Goal: Task Accomplishment & Management: Manage account settings

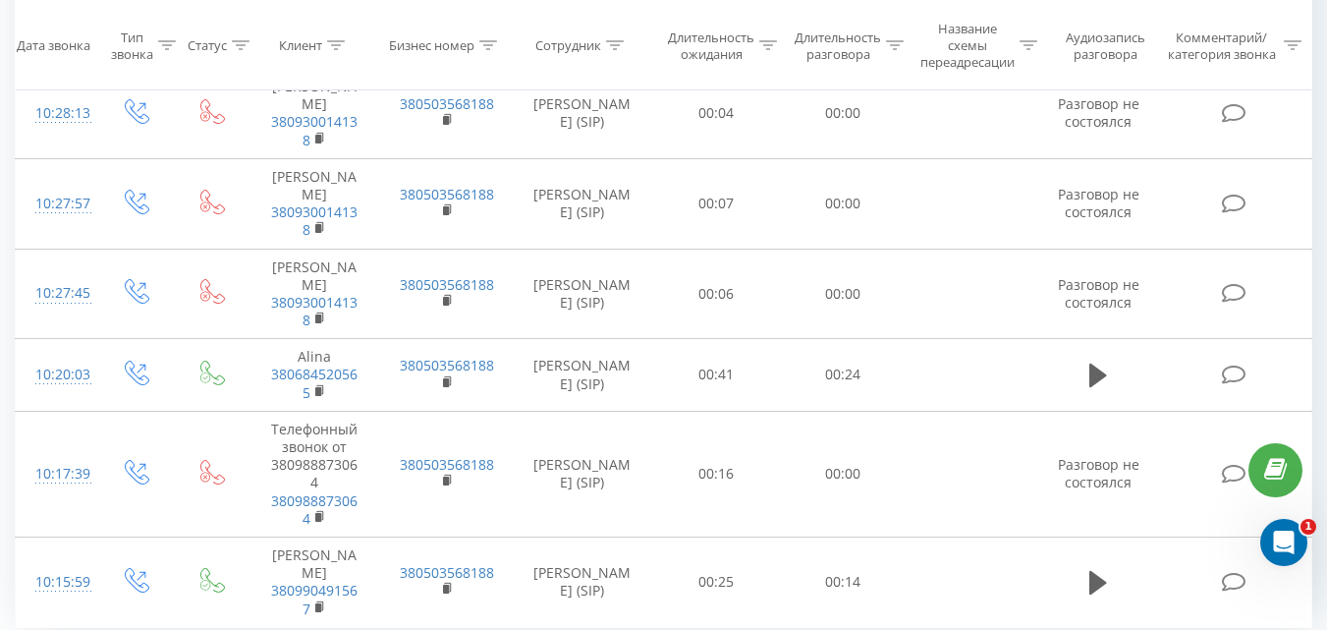
scroll to position [751, 0]
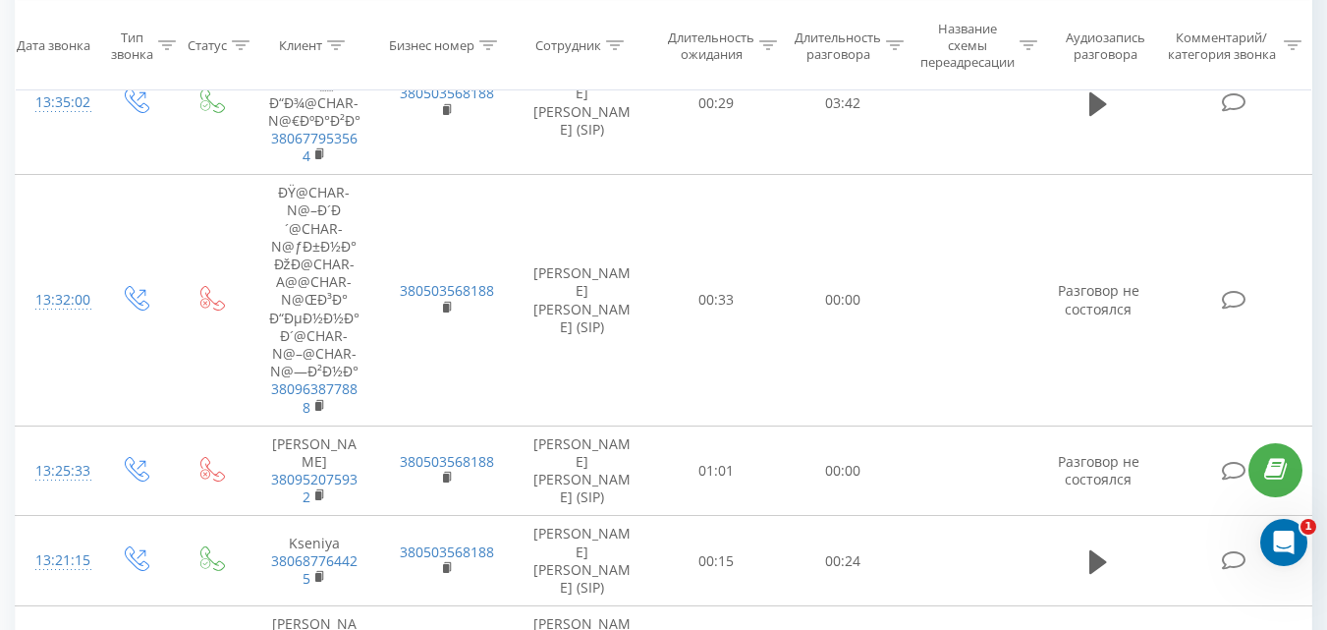
scroll to position [2008, 0]
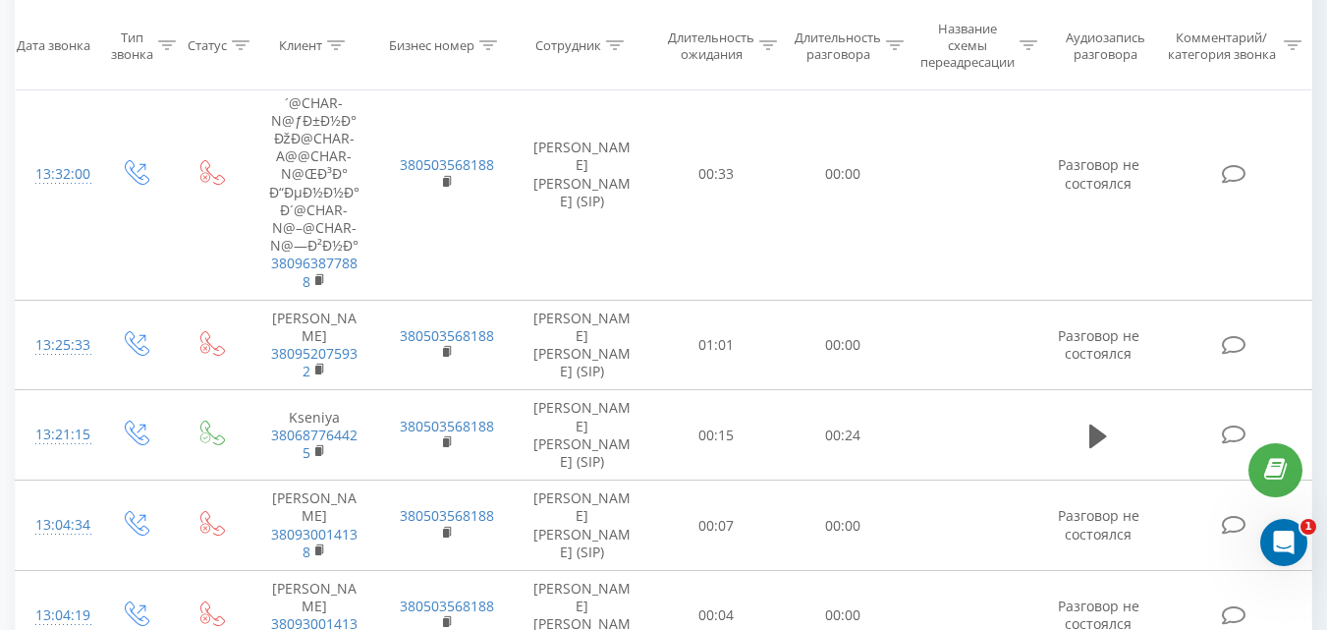
drag, startPoint x: 1341, startPoint y: 160, endPoint x: 18, endPoint y: 46, distance: 1328.2
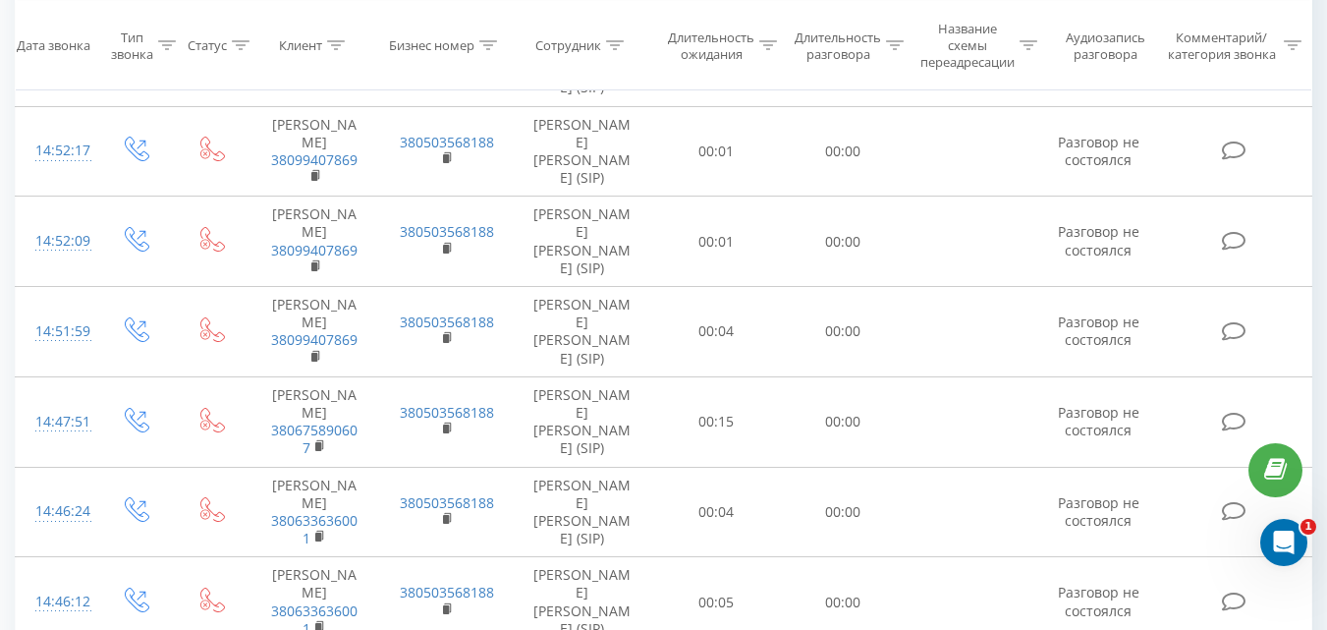
scroll to position [0, 0]
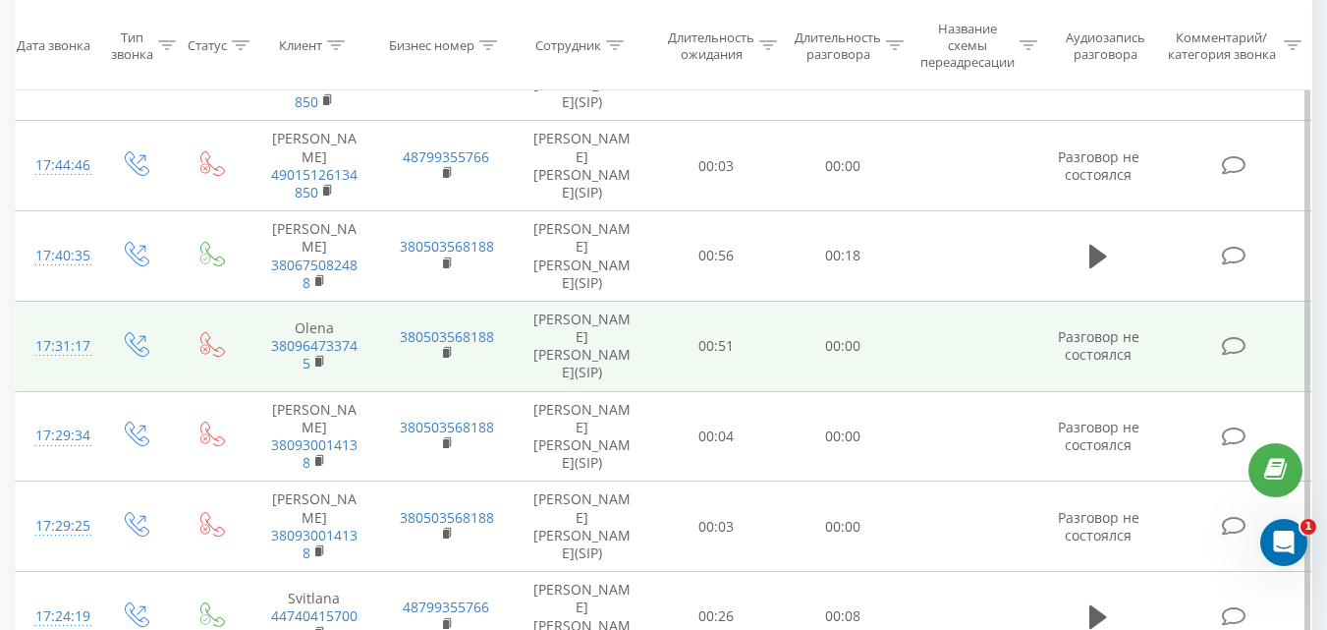
scroll to position [1835, 0]
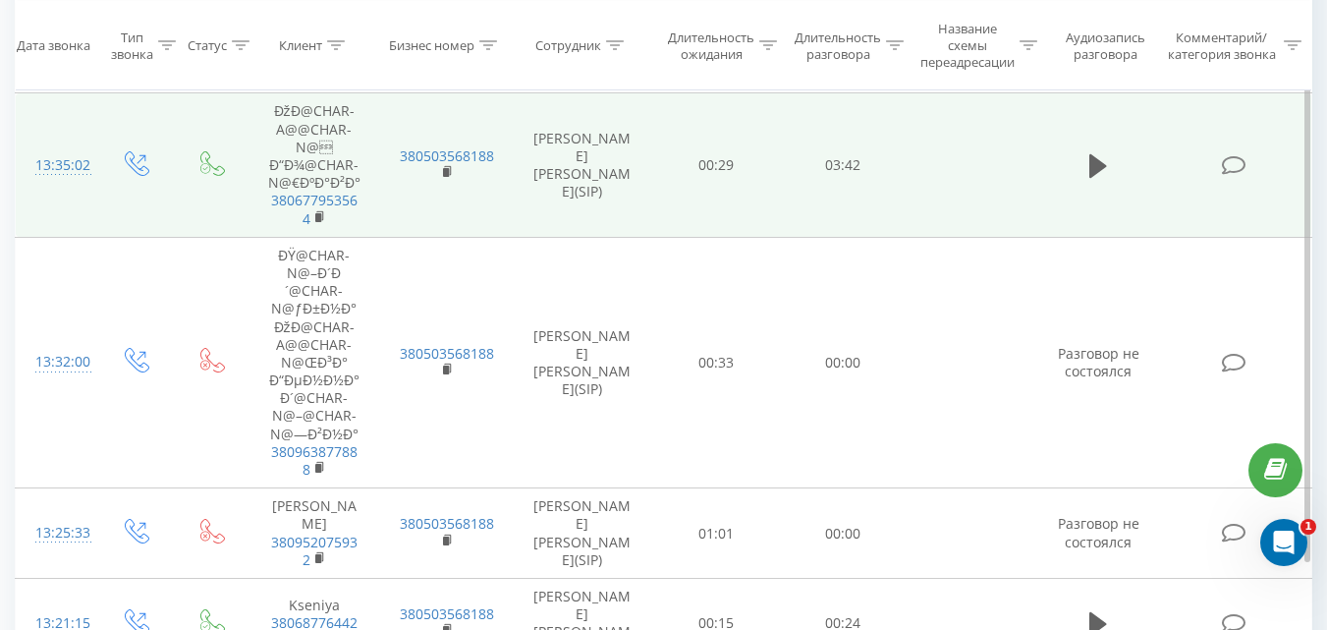
scroll to position [2008, 0]
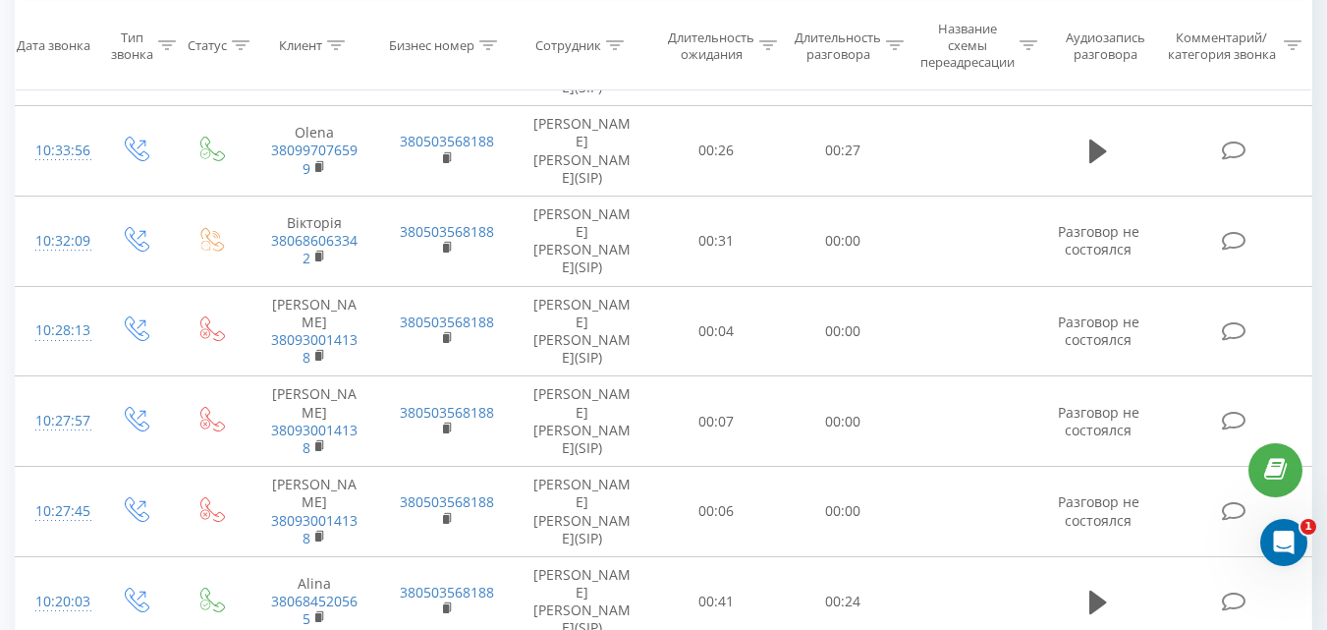
scroll to position [1184, 0]
